Goal: Information Seeking & Learning: Check status

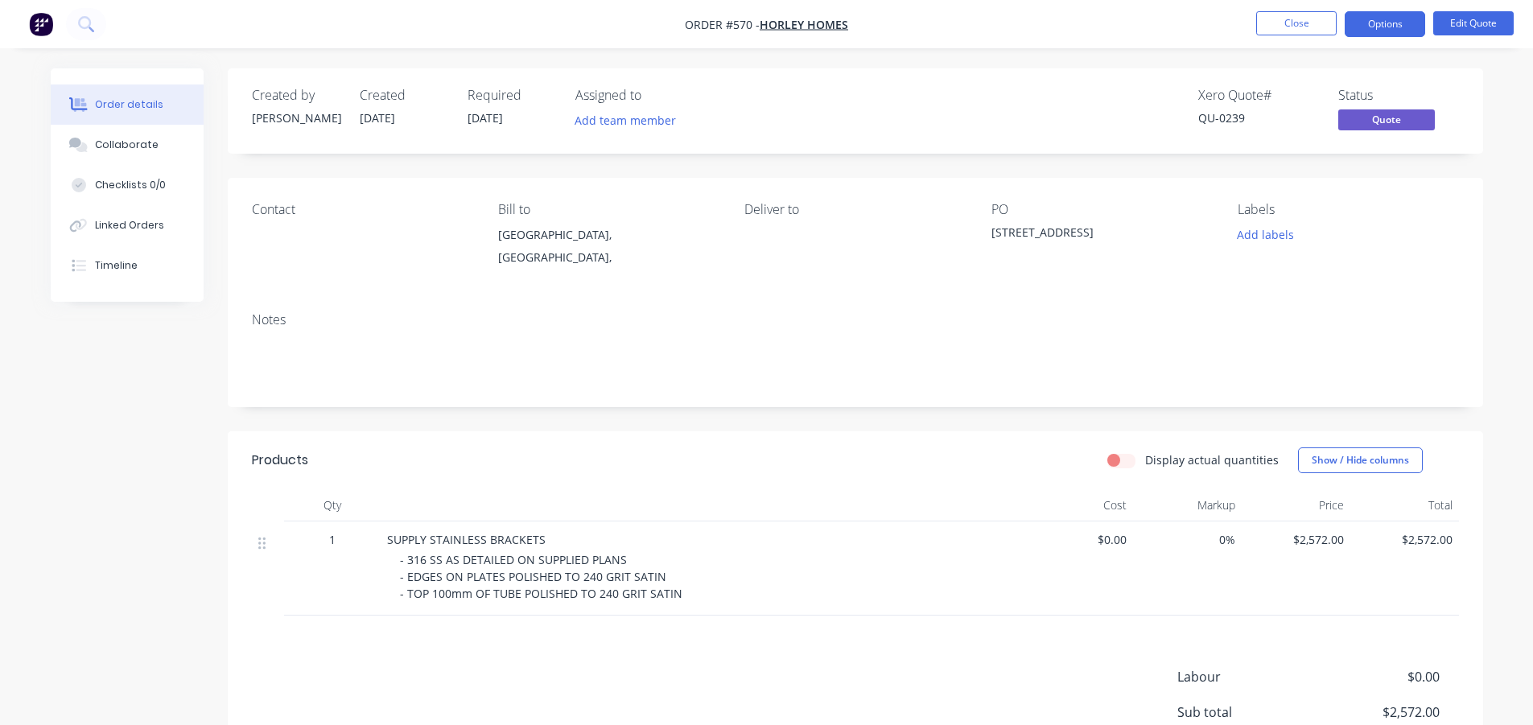
click at [1292, 14] on button "Close" at bounding box center [1296, 23] width 80 height 24
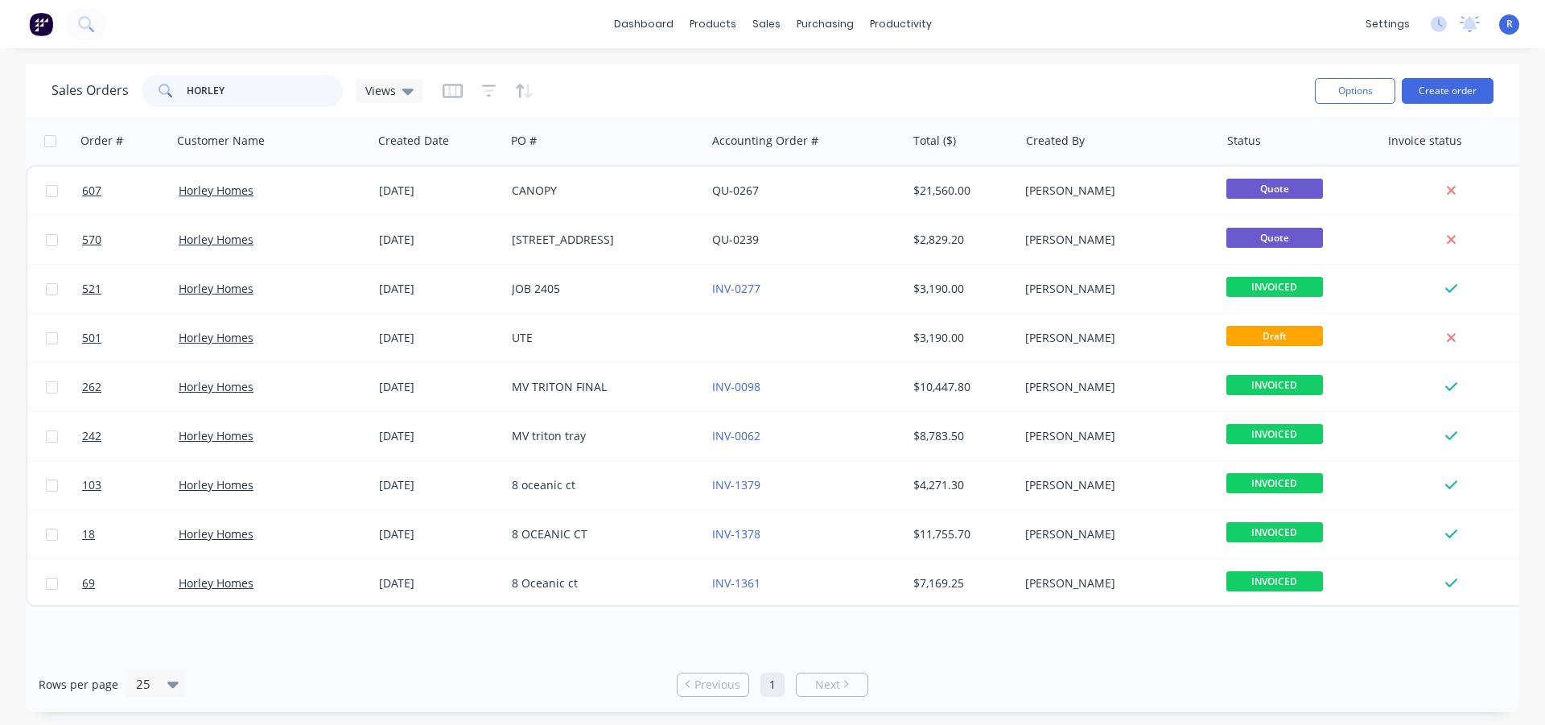
drag, startPoint x: 115, startPoint y: 104, endPoint x: 147, endPoint y: 94, distance: 33.6
click at [138, 97] on div "Sales Orders HORLEY Views" at bounding box center [238, 91] width 372 height 32
type input "zak"
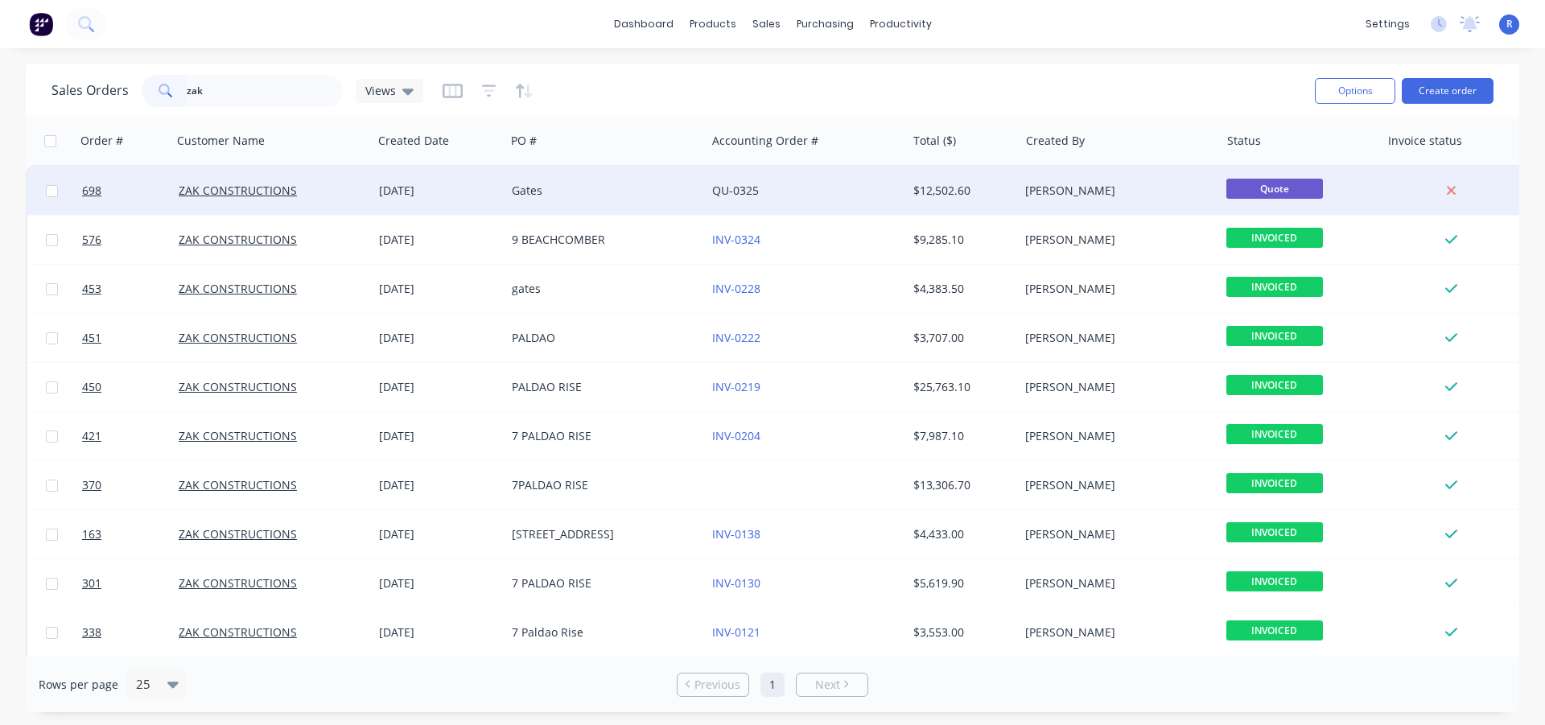
click at [568, 203] on div "Gates" at bounding box center [605, 191] width 200 height 48
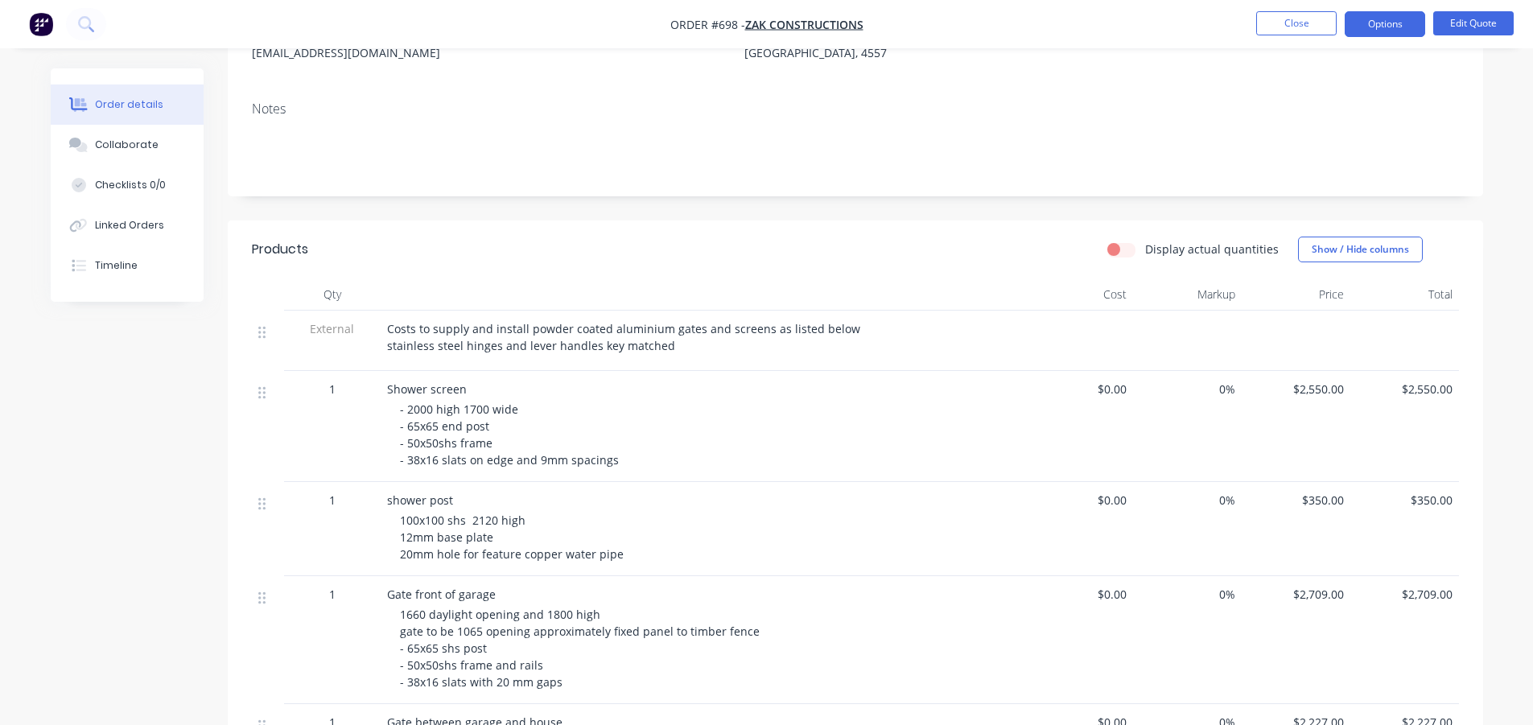
scroll to position [266, 0]
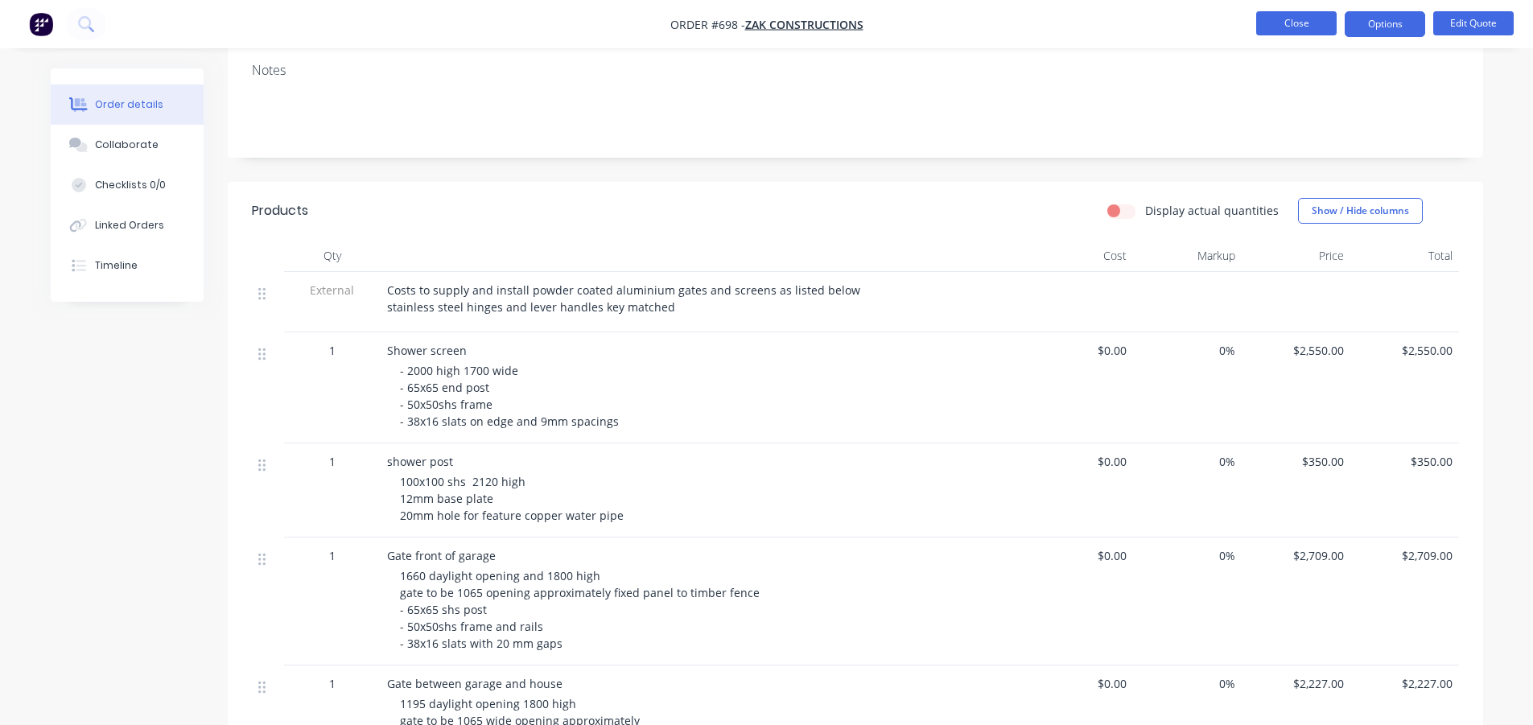
click at [1278, 30] on button "Close" at bounding box center [1296, 23] width 80 height 24
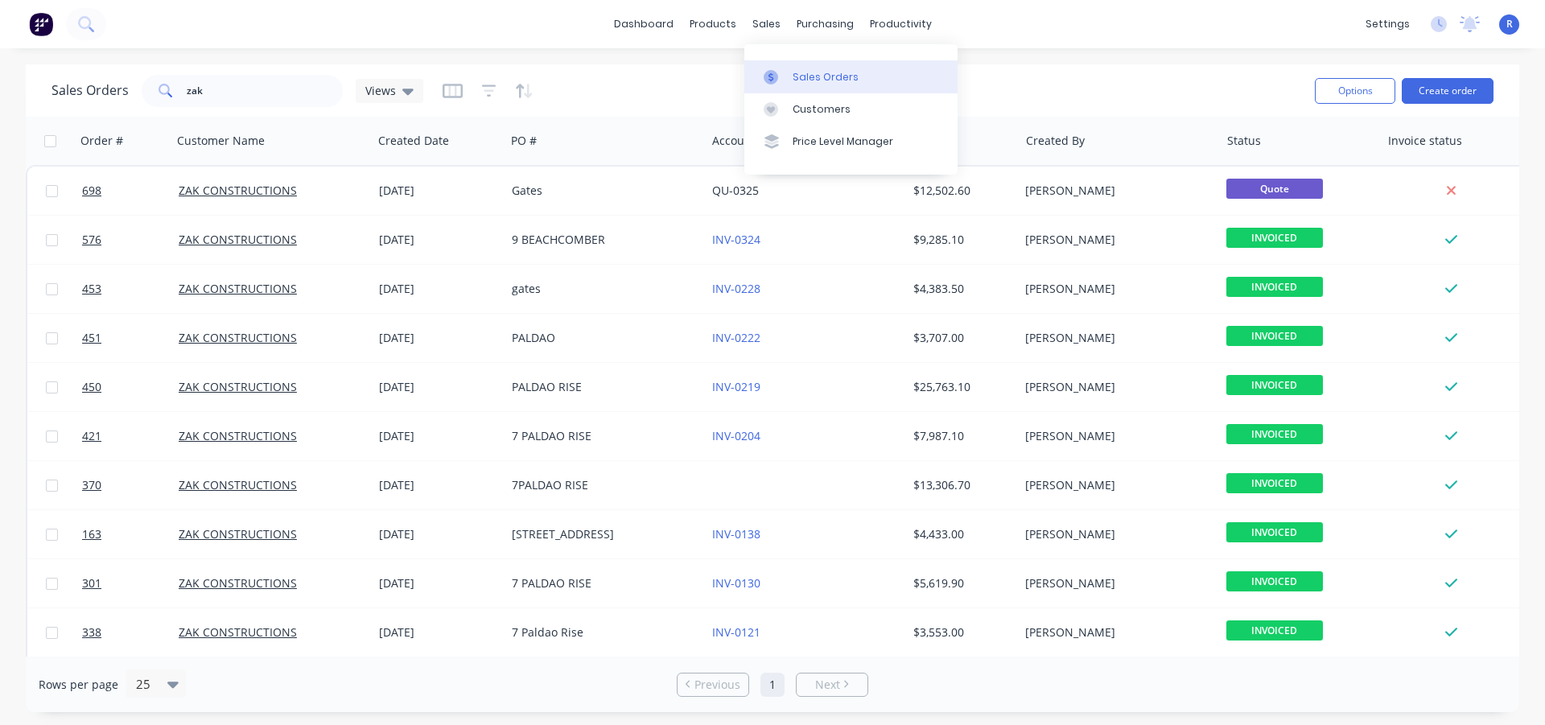
click at [814, 80] on div "Sales Orders" at bounding box center [826, 77] width 66 height 14
drag, startPoint x: 230, startPoint y: 88, endPoint x: 97, endPoint y: 85, distance: 132.8
click at [97, 87] on div "Sales Orders zak Views" at bounding box center [238, 91] width 372 height 32
type input "[PERSON_NAME]"
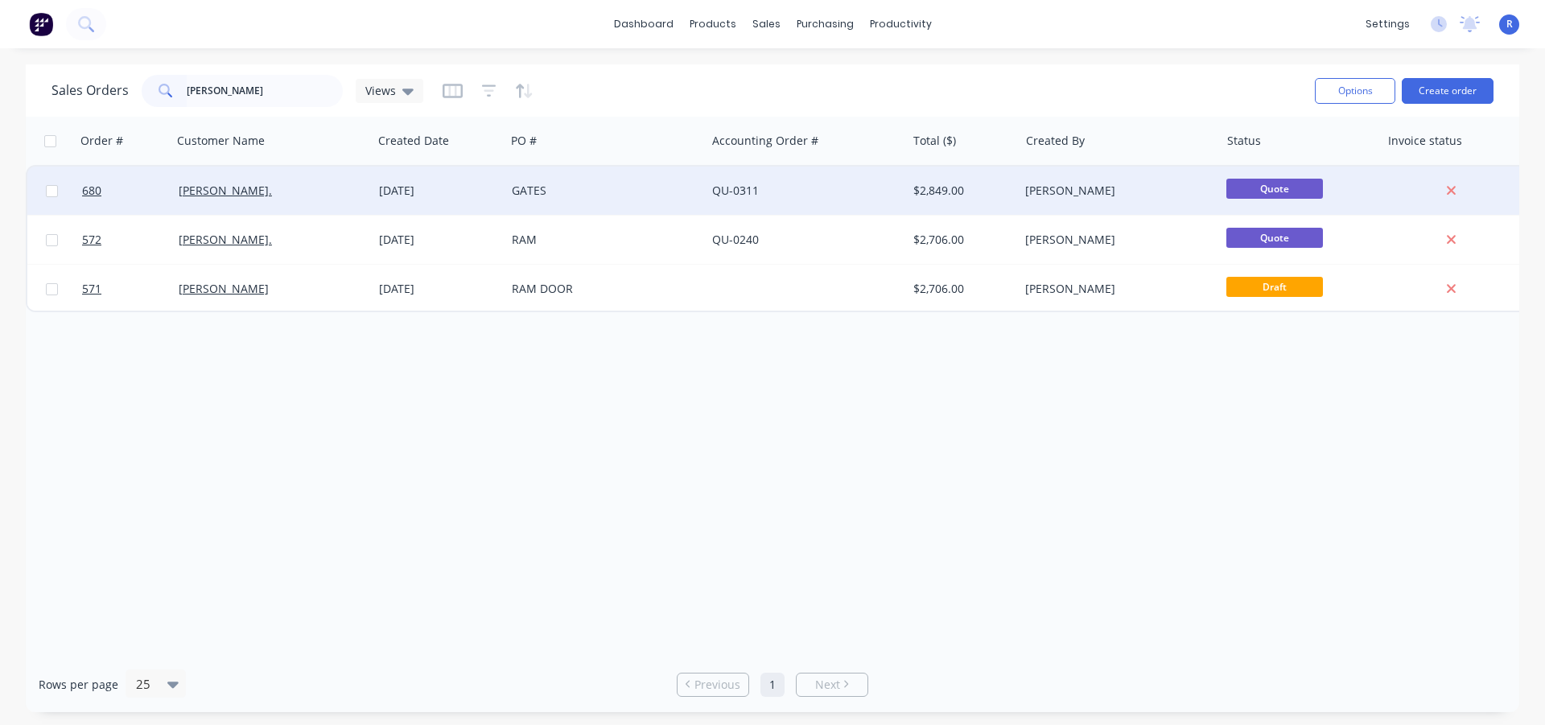
click at [574, 198] on div "GATES" at bounding box center [601, 191] width 179 height 16
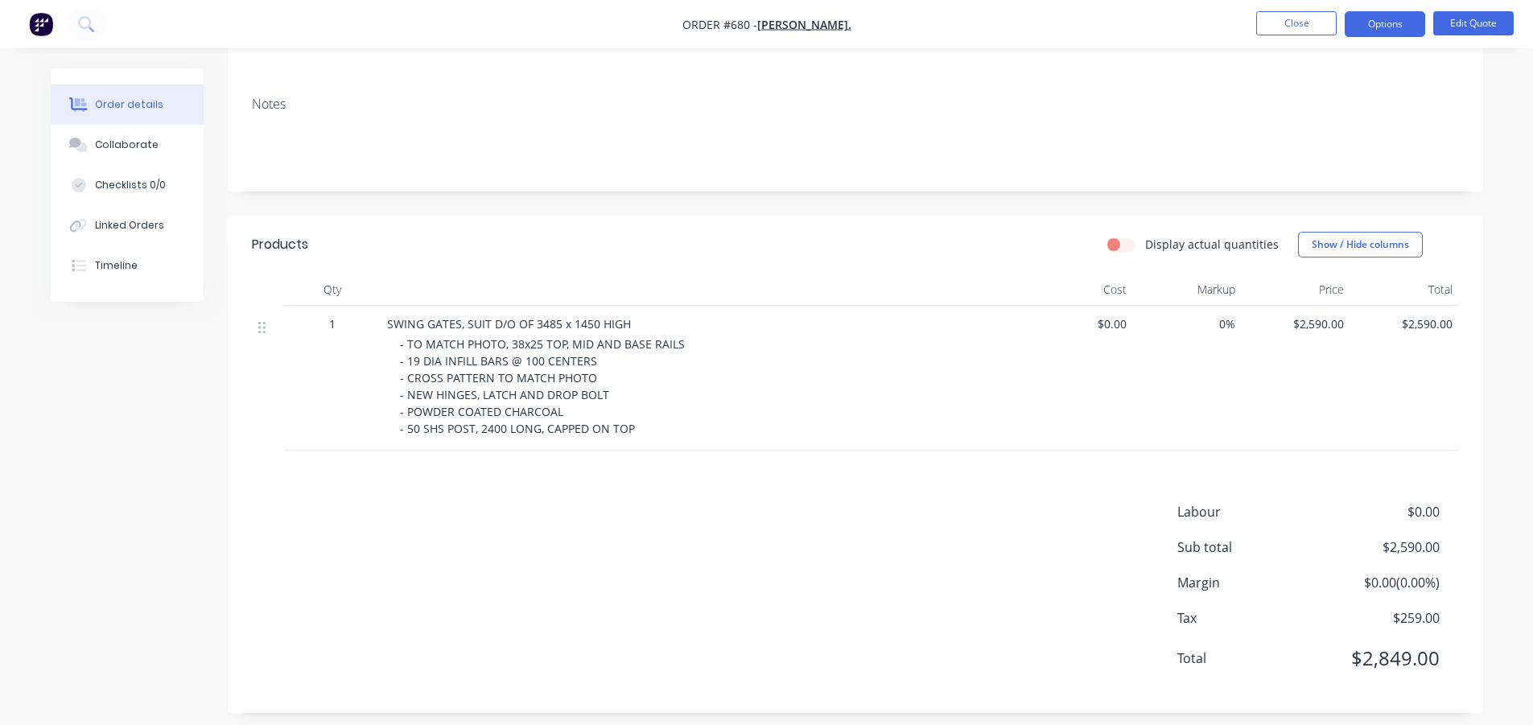
scroll to position [228, 0]
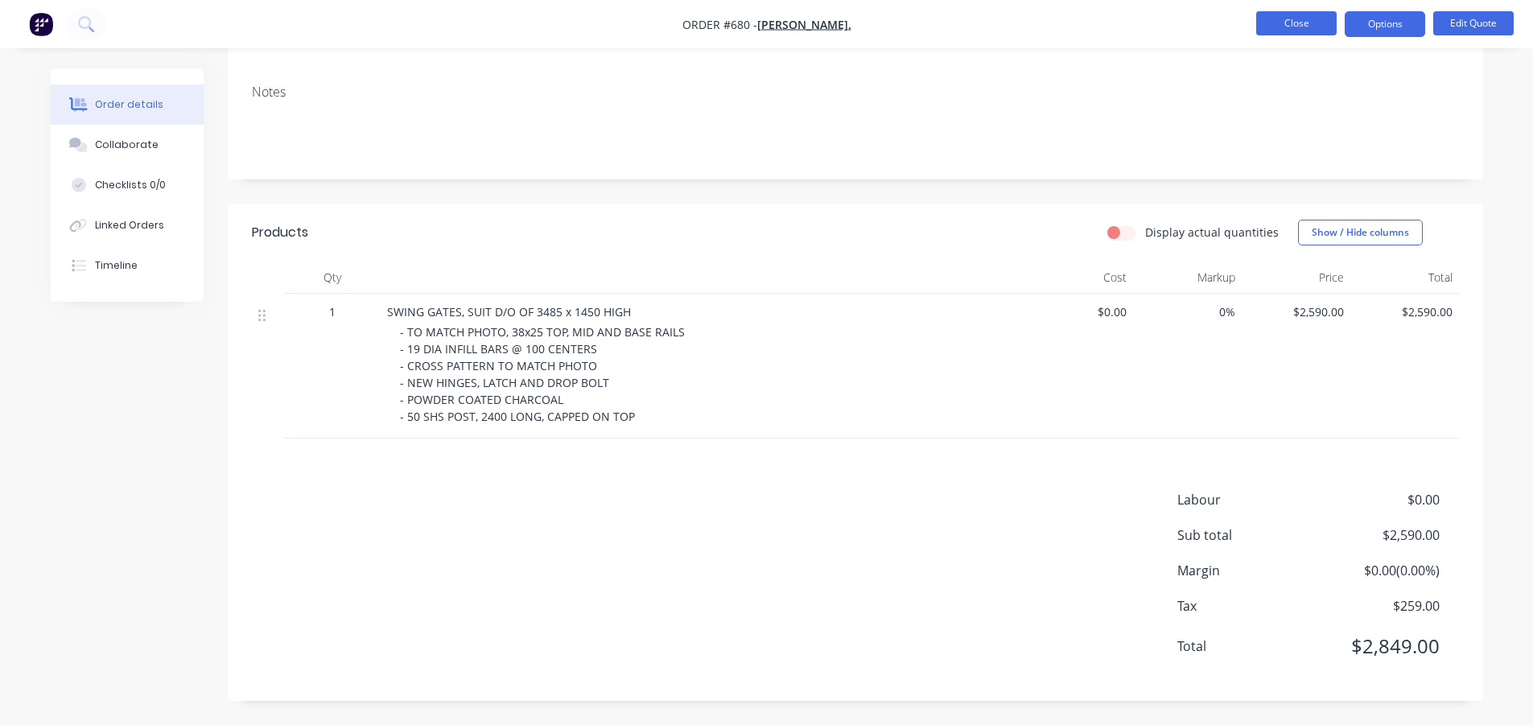
click at [1296, 27] on button "Close" at bounding box center [1296, 23] width 80 height 24
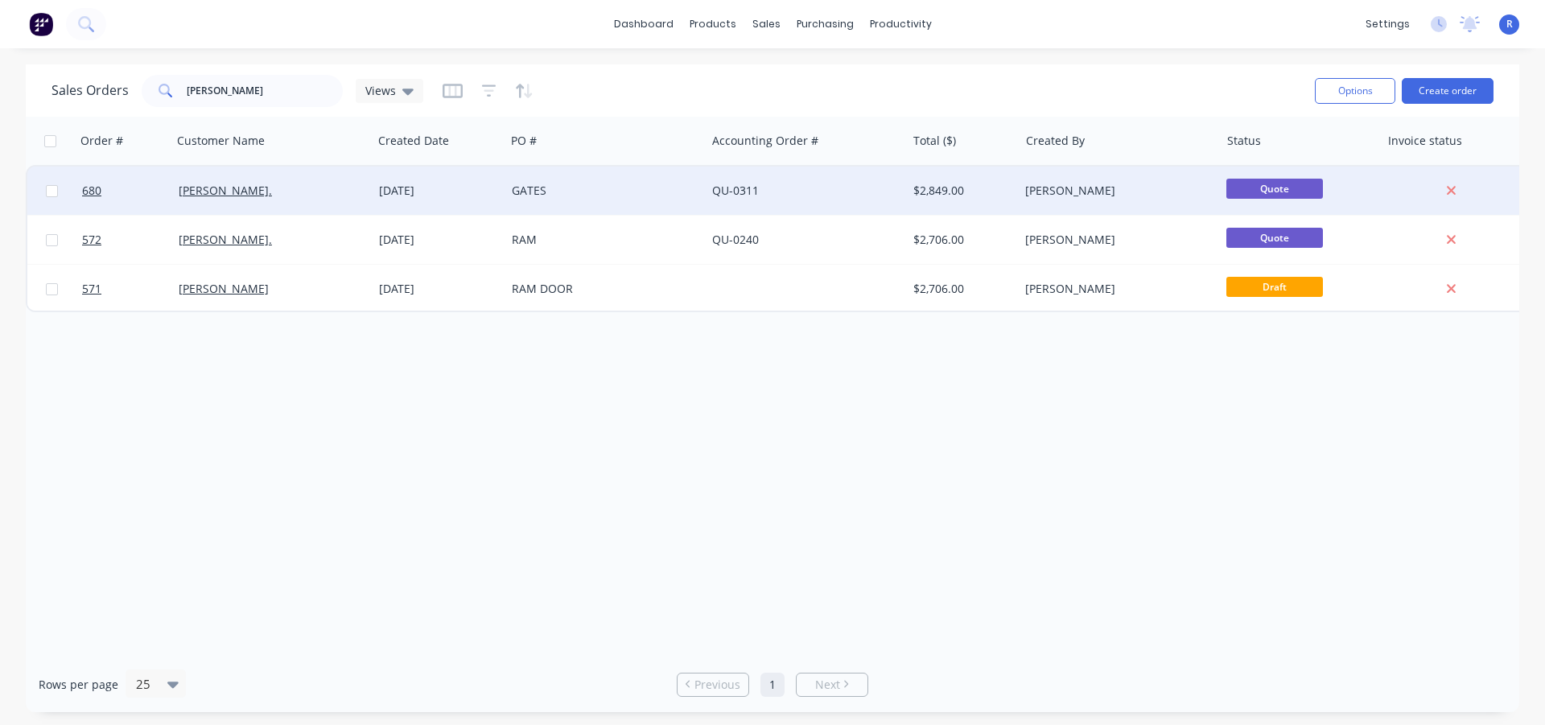
click at [400, 193] on div "[DATE]" at bounding box center [439, 191] width 120 height 16
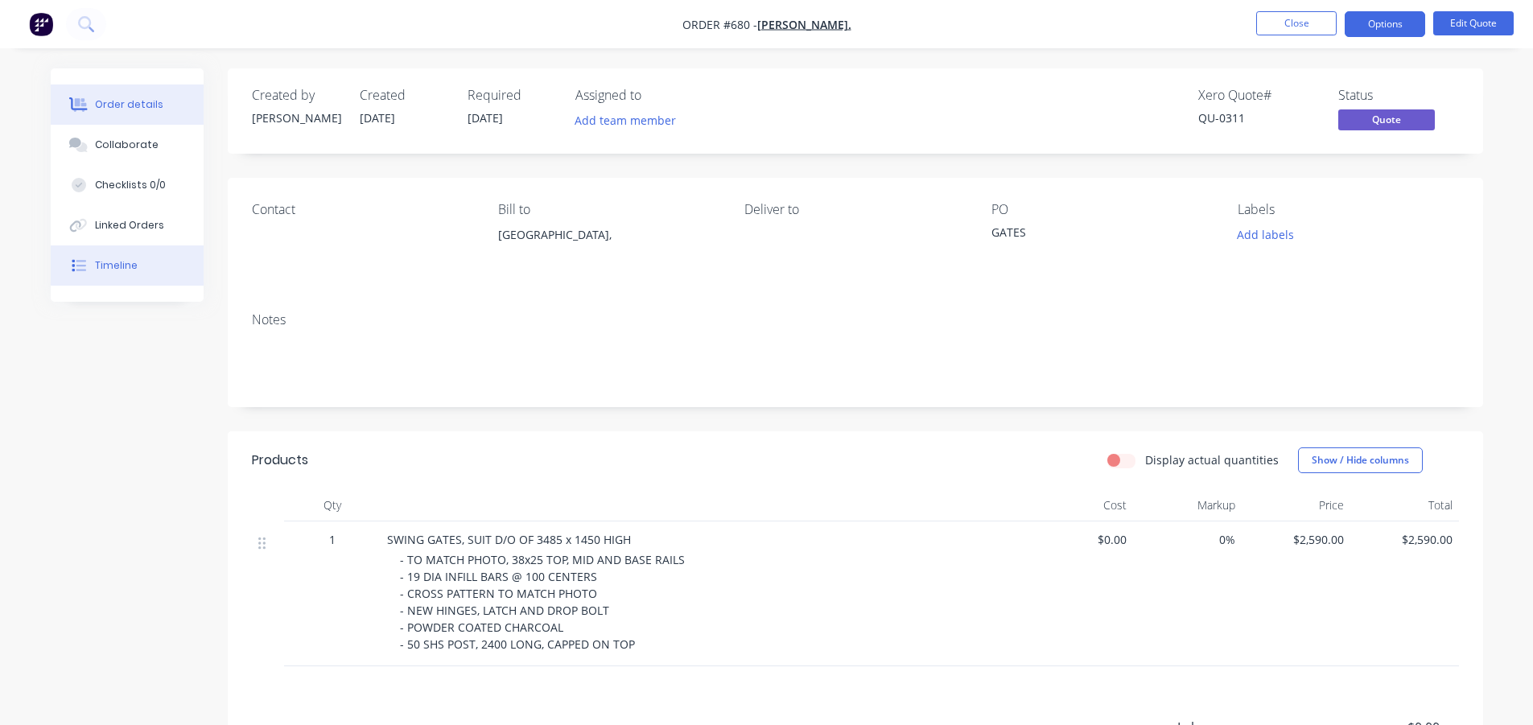
click at [122, 268] on div "Timeline" at bounding box center [116, 265] width 43 height 14
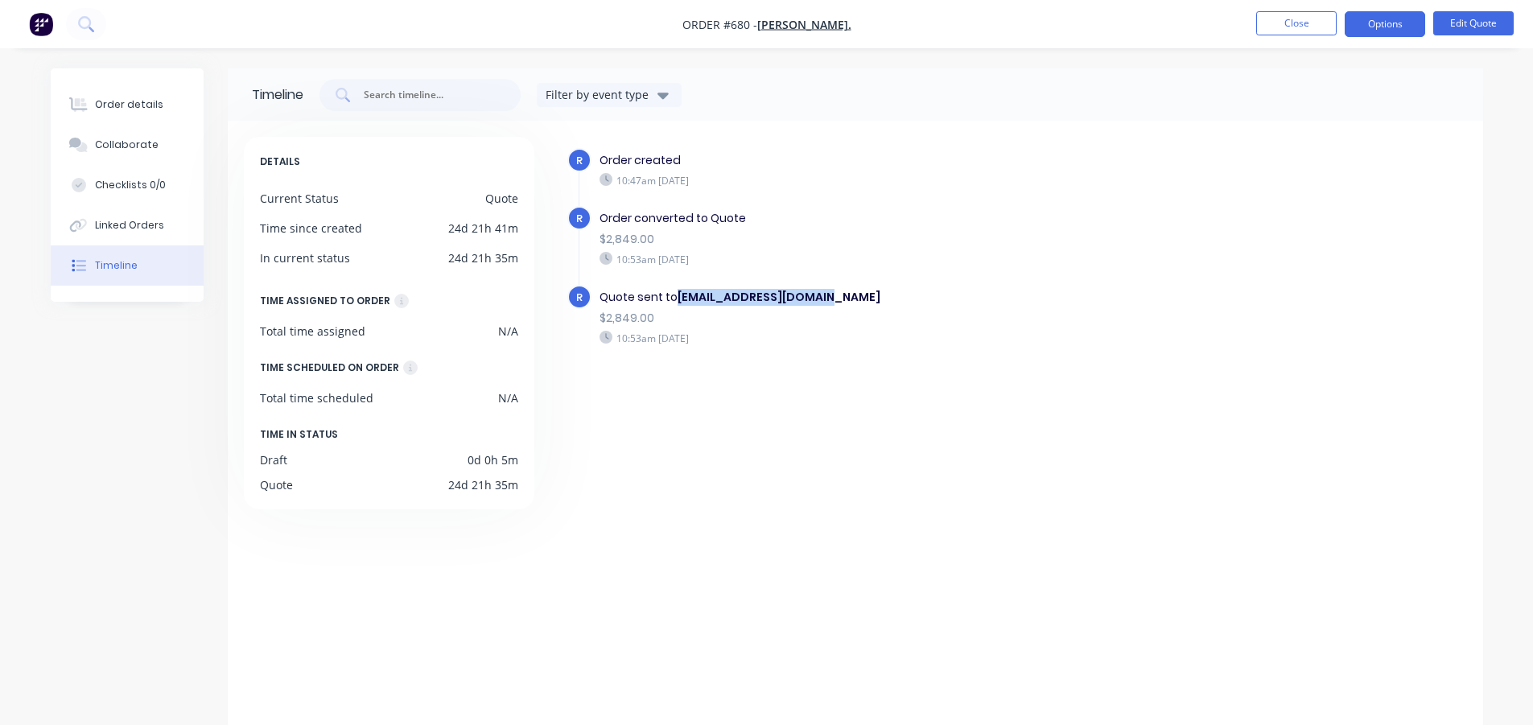
drag, startPoint x: 675, startPoint y: 298, endPoint x: 836, endPoint y: 298, distance: 160.9
click at [836, 298] on div "Quote sent to [EMAIL_ADDRESS][DOMAIN_NAME]" at bounding box center [877, 297] width 557 height 17
copy div "[EMAIL_ADDRESS][DOMAIN_NAME]"
